Goal: Task Accomplishment & Management: Manage account settings

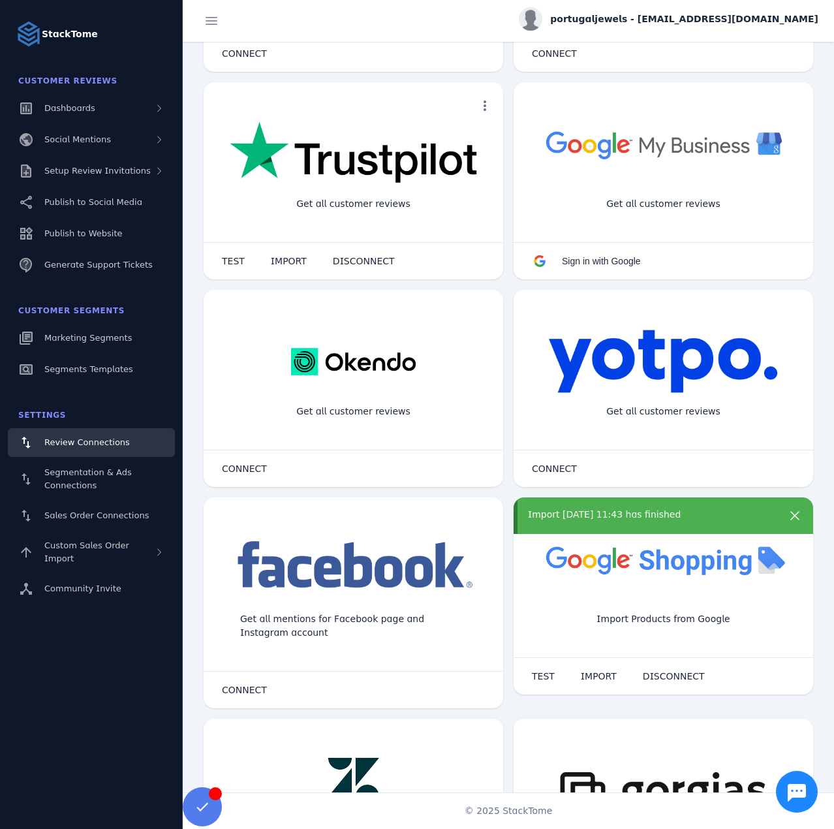
scroll to position [261, 0]
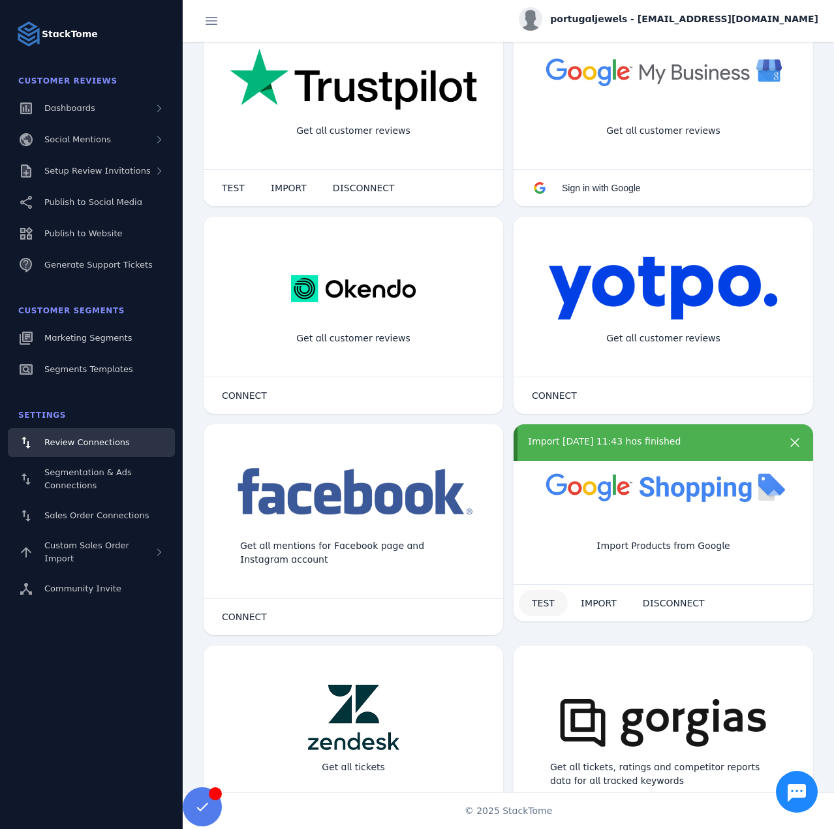
click at [532, 592] on span at bounding box center [543, 602] width 49 height 31
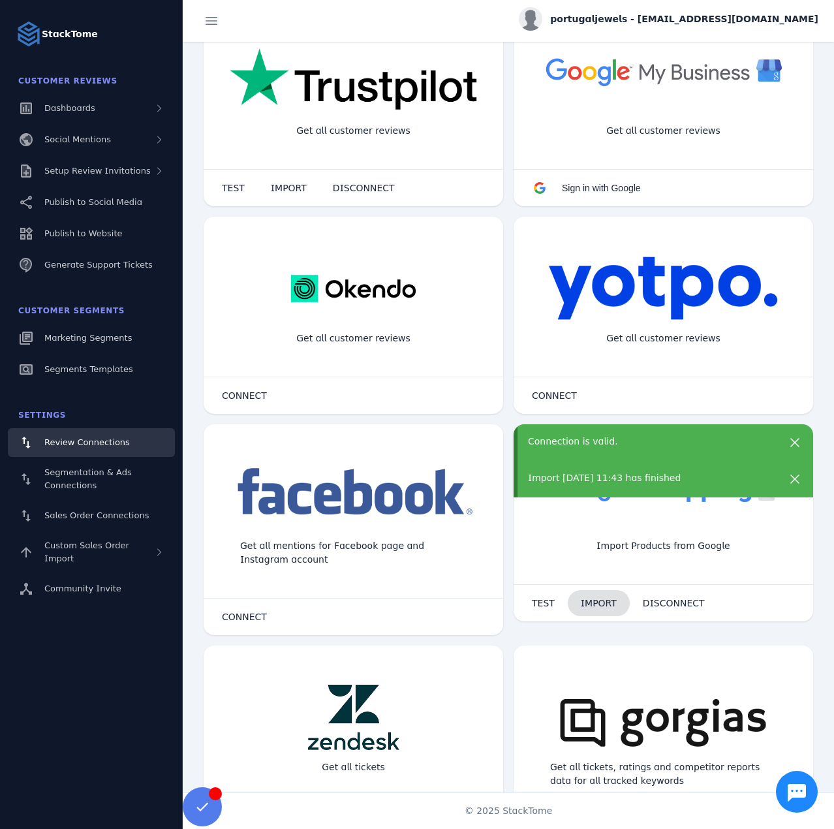
click at [584, 602] on span "IMPORT" at bounding box center [599, 602] width 36 height 9
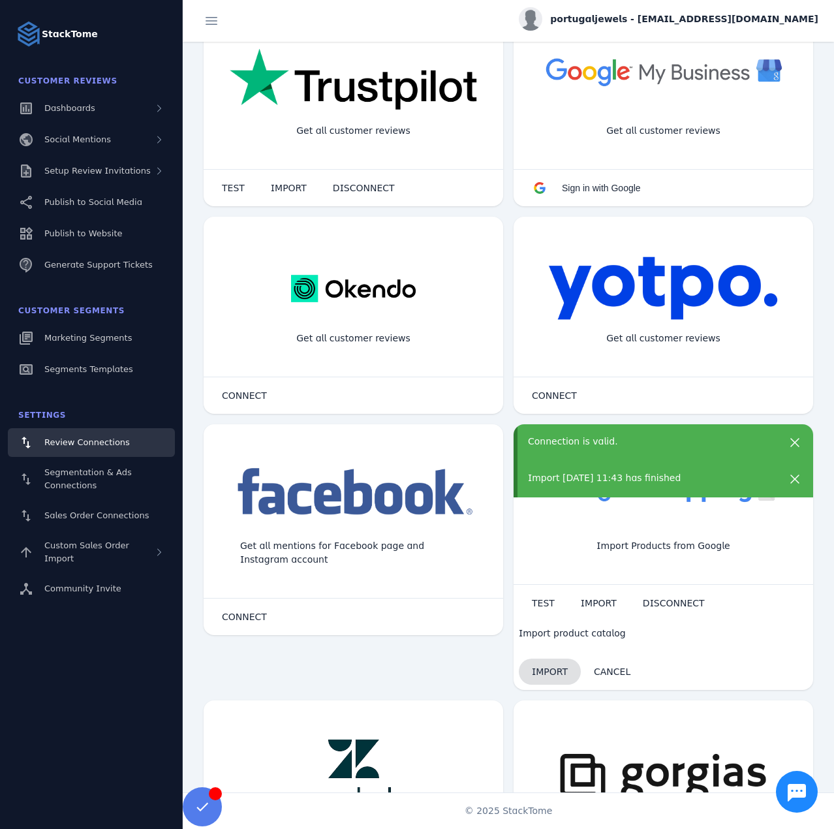
click at [551, 671] on span "IMPORT" at bounding box center [550, 671] width 36 height 9
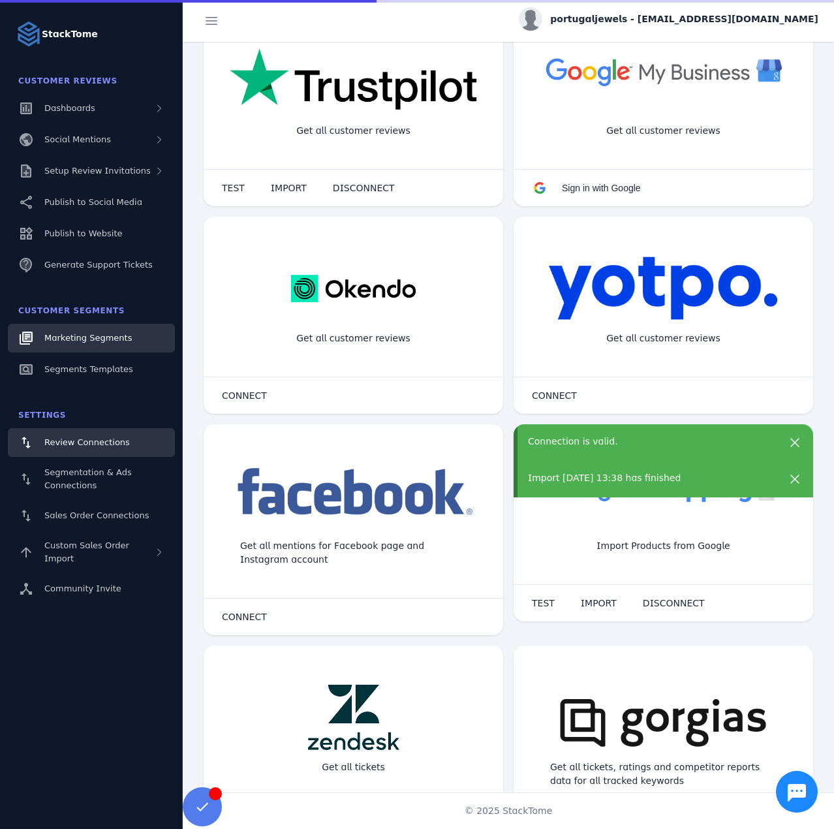
click at [91, 341] on span "Marketing Segments" at bounding box center [87, 338] width 87 height 10
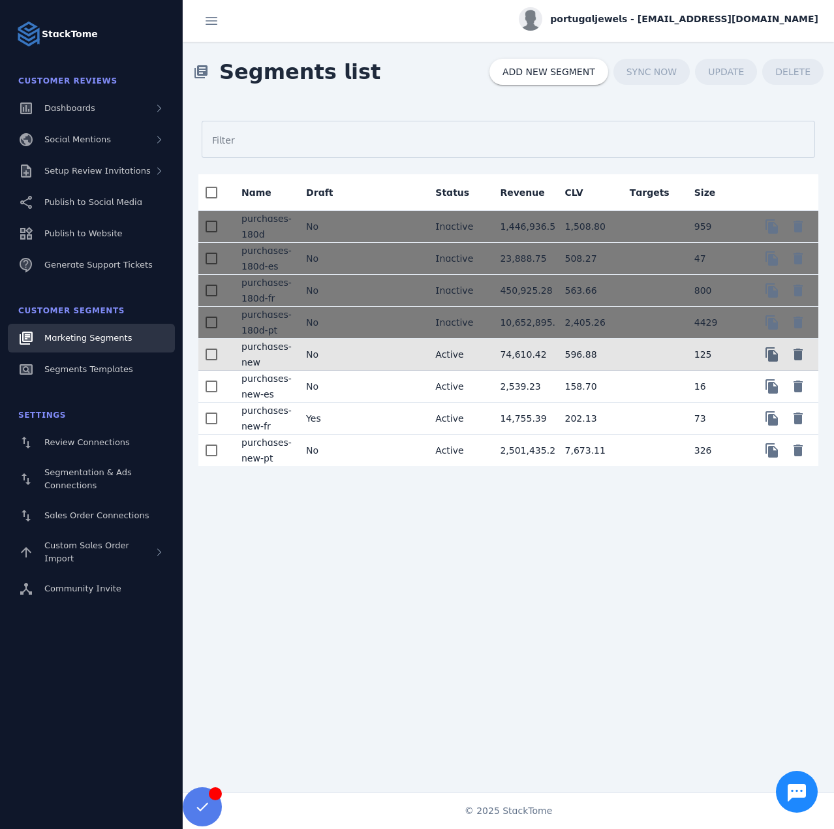
click at [357, 359] on mat-cell "No" at bounding box center [328, 355] width 65 height 32
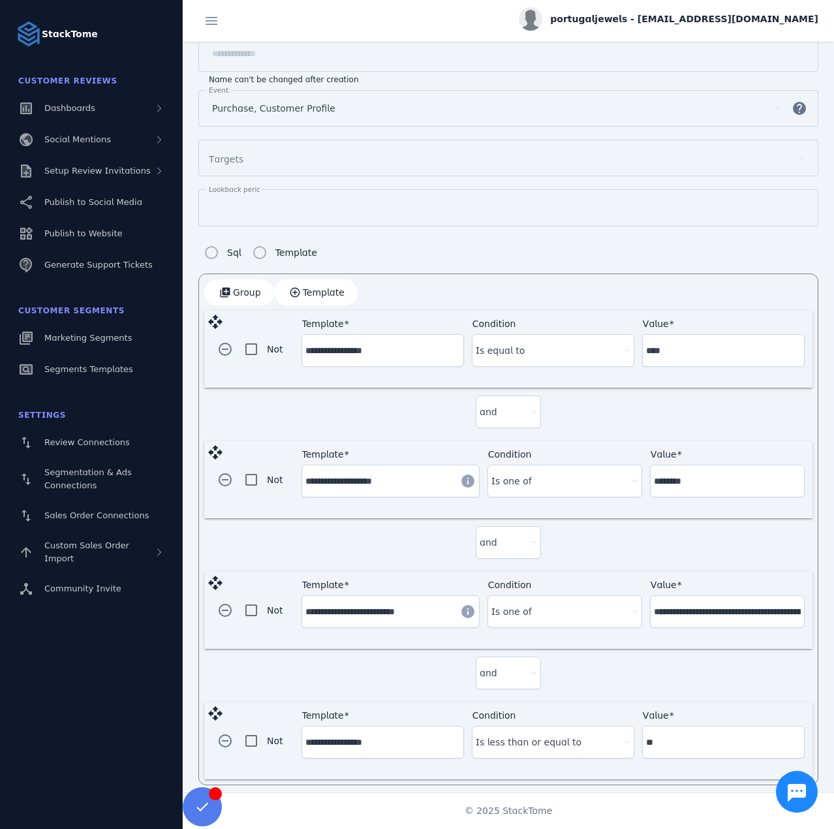
scroll to position [151, 0]
click at [650, 18] on span "portugaljewels - [EMAIL_ADDRESS][DOMAIN_NAME]" at bounding box center [684, 19] width 268 height 14
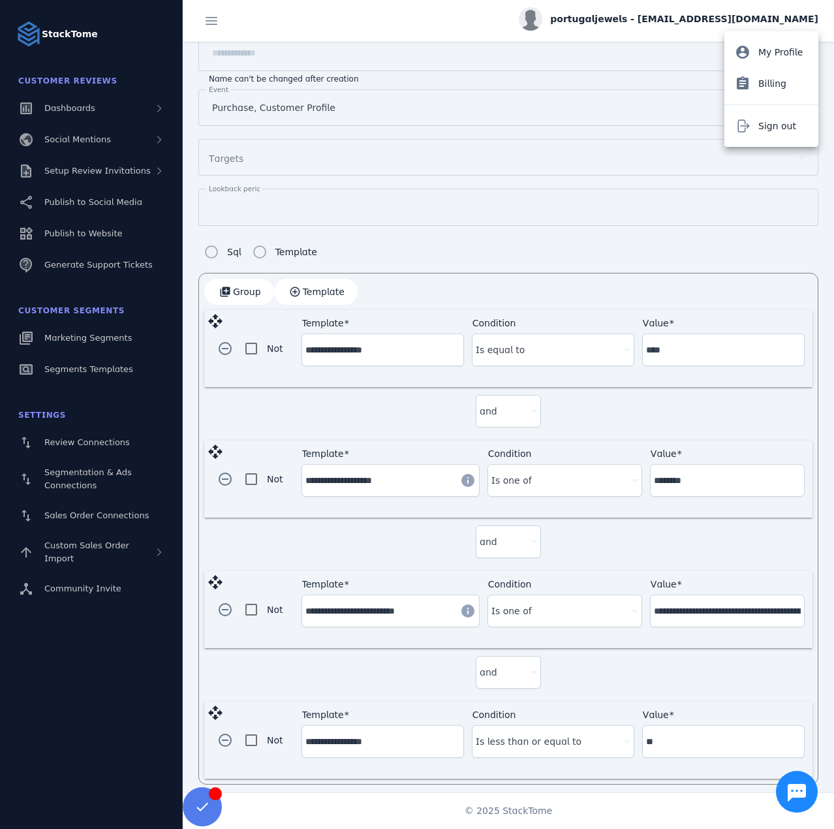
drag, startPoint x: 747, startPoint y: 114, endPoint x: 752, endPoint y: 106, distance: 9.1
click at [755, 116] on button "Sign out" at bounding box center [771, 125] width 94 height 31
